Goal: Information Seeking & Learning: Find specific fact

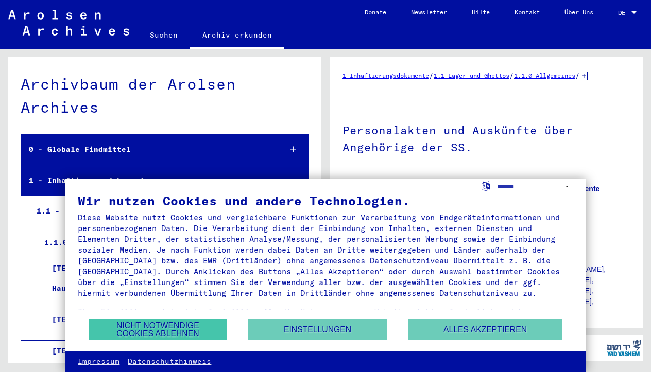
click at [133, 337] on button "Nicht notwendige Cookies ablehnen" at bounding box center [158, 329] width 139 height 21
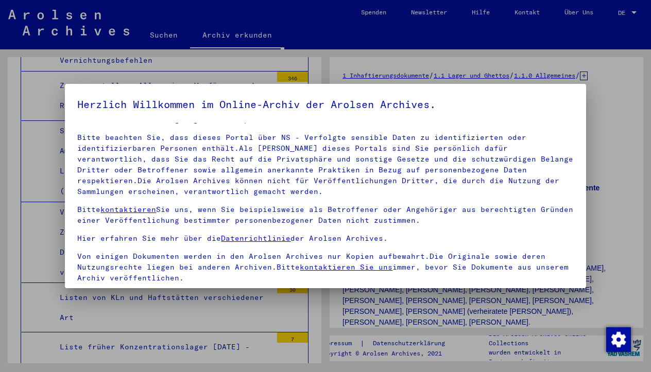
scroll to position [27, 0]
click at [633, 284] on div at bounding box center [325, 186] width 651 height 372
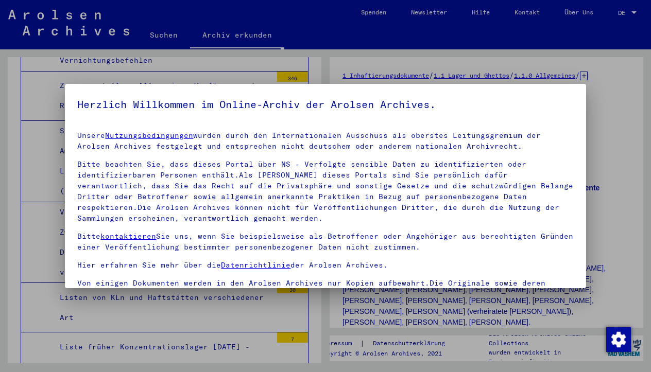
scroll to position [0, 0]
click at [87, 73] on div at bounding box center [325, 186] width 651 height 372
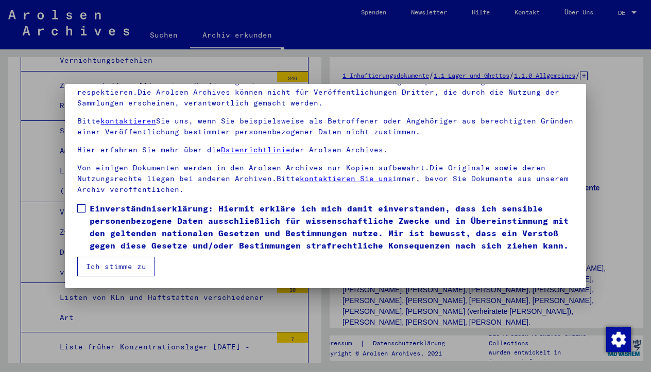
click at [120, 275] on button "Ich stimme zu" at bounding box center [116, 267] width 78 height 20
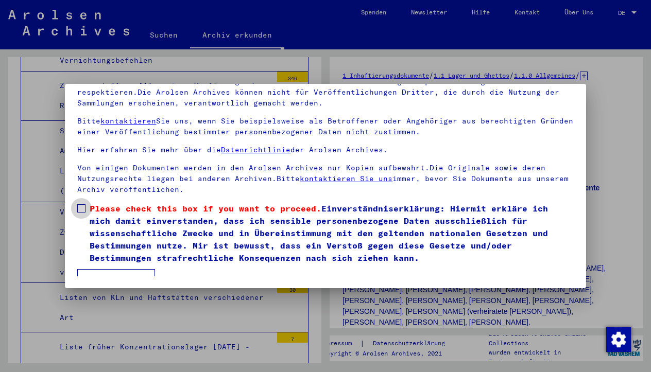
click at [82, 212] on span at bounding box center [81, 208] width 8 height 8
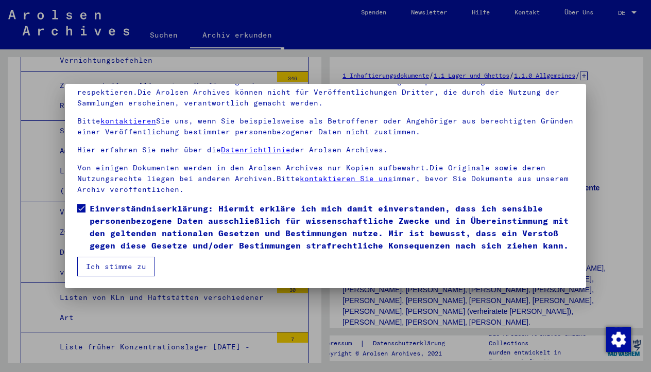
click at [124, 268] on button "Ich stimme zu" at bounding box center [116, 267] width 78 height 20
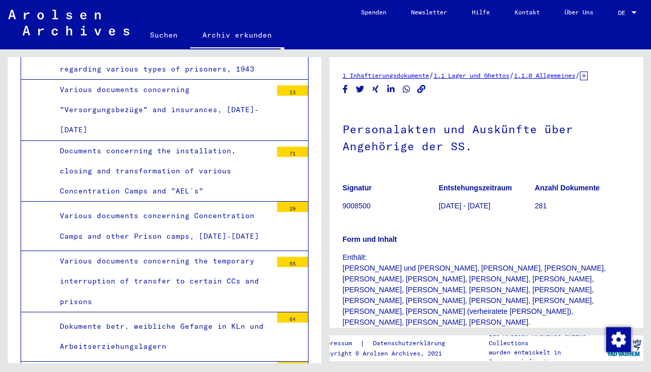
scroll to position [1690, 0]
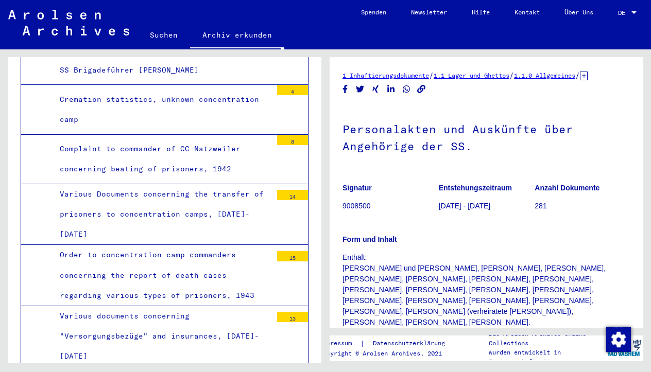
click at [163, 34] on link "Suchen" at bounding box center [163, 35] width 53 height 25
click at [171, 36] on link "Suchen" at bounding box center [163, 36] width 53 height 27
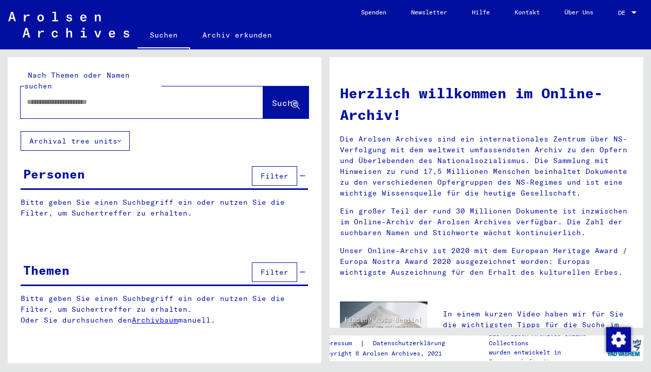
click at [126, 97] on input "text" at bounding box center [129, 102] width 205 height 11
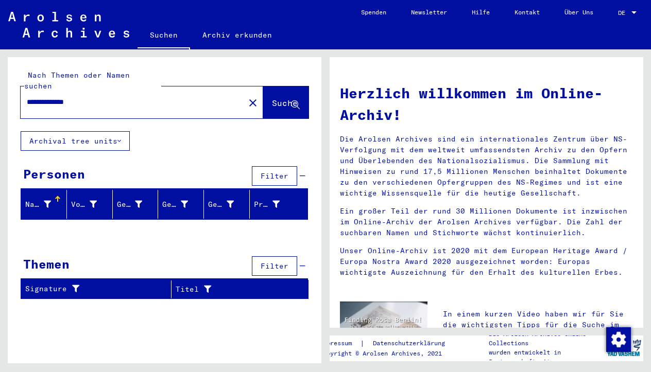
drag, startPoint x: 73, startPoint y: 91, endPoint x: 149, endPoint y: 93, distance: 76.7
click at [149, 97] on input "**********" at bounding box center [129, 102] width 205 height 11
type input "**********"
drag, startPoint x: 24, startPoint y: 93, endPoint x: 87, endPoint y: 97, distance: 63.5
click at [87, 97] on div "**********" at bounding box center [127, 102] width 212 height 23
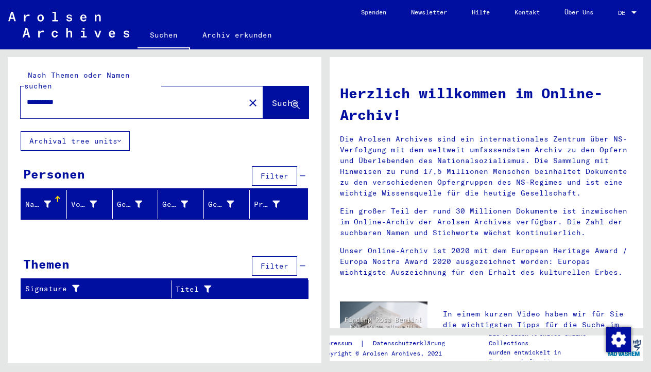
drag, startPoint x: 87, startPoint y: 97, endPoint x: 4, endPoint y: 82, distance: 84.3
click at [4, 82] on div "**********" at bounding box center [162, 206] width 325 height 314
click at [247, 97] on mat-icon "close" at bounding box center [253, 103] width 12 height 12
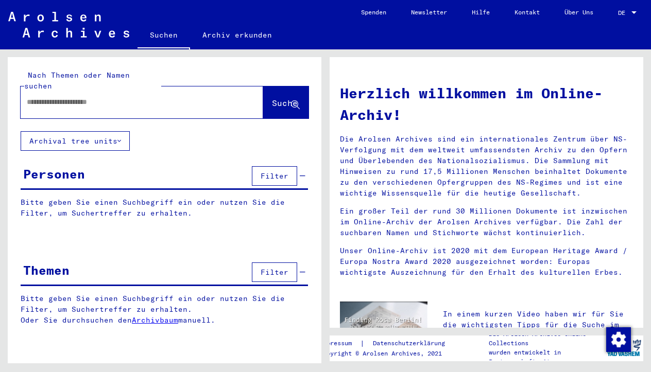
click at [134, 97] on input "text" at bounding box center [129, 102] width 205 height 11
type input "******"
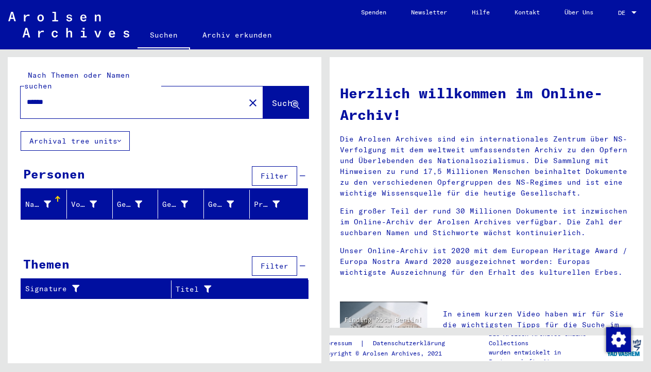
click at [111, 134] on button "Archival tree units" at bounding box center [75, 141] width 109 height 20
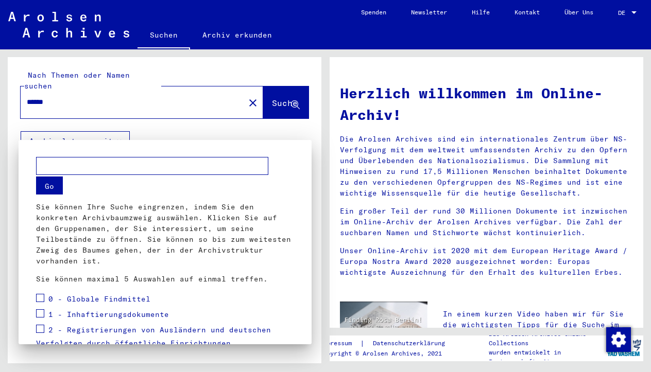
click at [211, 103] on div at bounding box center [325, 186] width 651 height 372
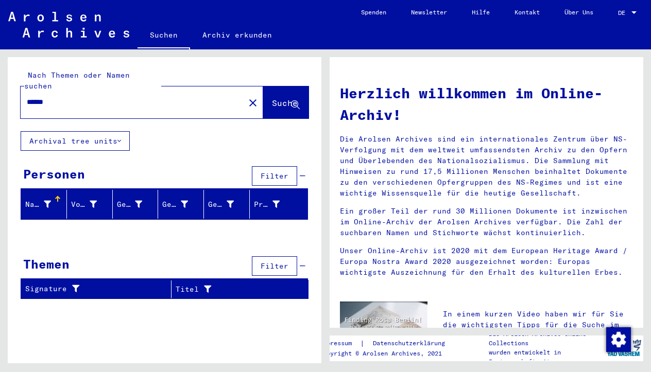
click at [77, 131] on button "Archival tree units" at bounding box center [75, 141] width 109 height 20
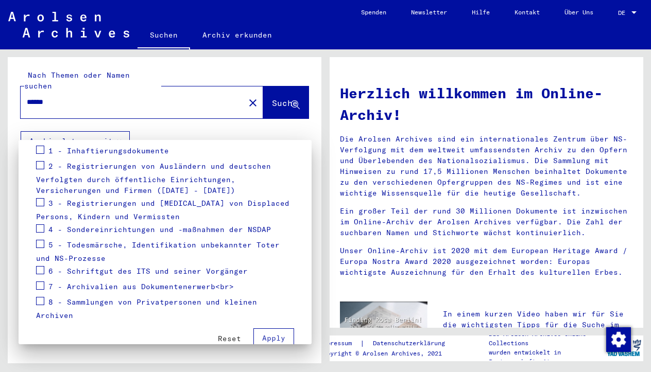
scroll to position [163, 0]
click at [189, 89] on div at bounding box center [325, 186] width 651 height 372
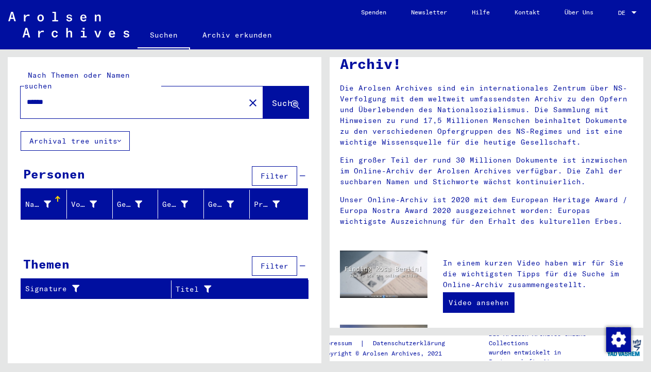
scroll to position [54, 0]
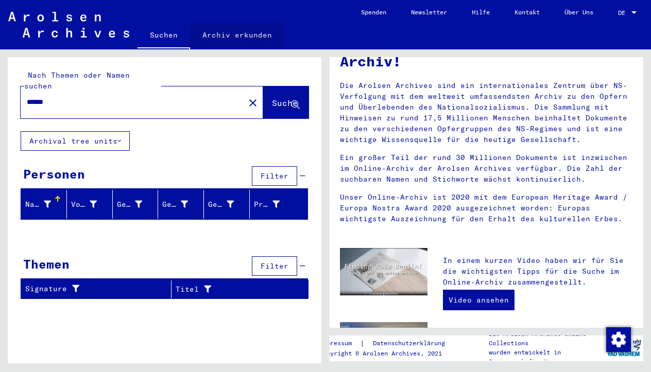
click at [257, 37] on link "Archiv erkunden" at bounding box center [237, 35] width 94 height 25
